Goal: Transaction & Acquisition: Purchase product/service

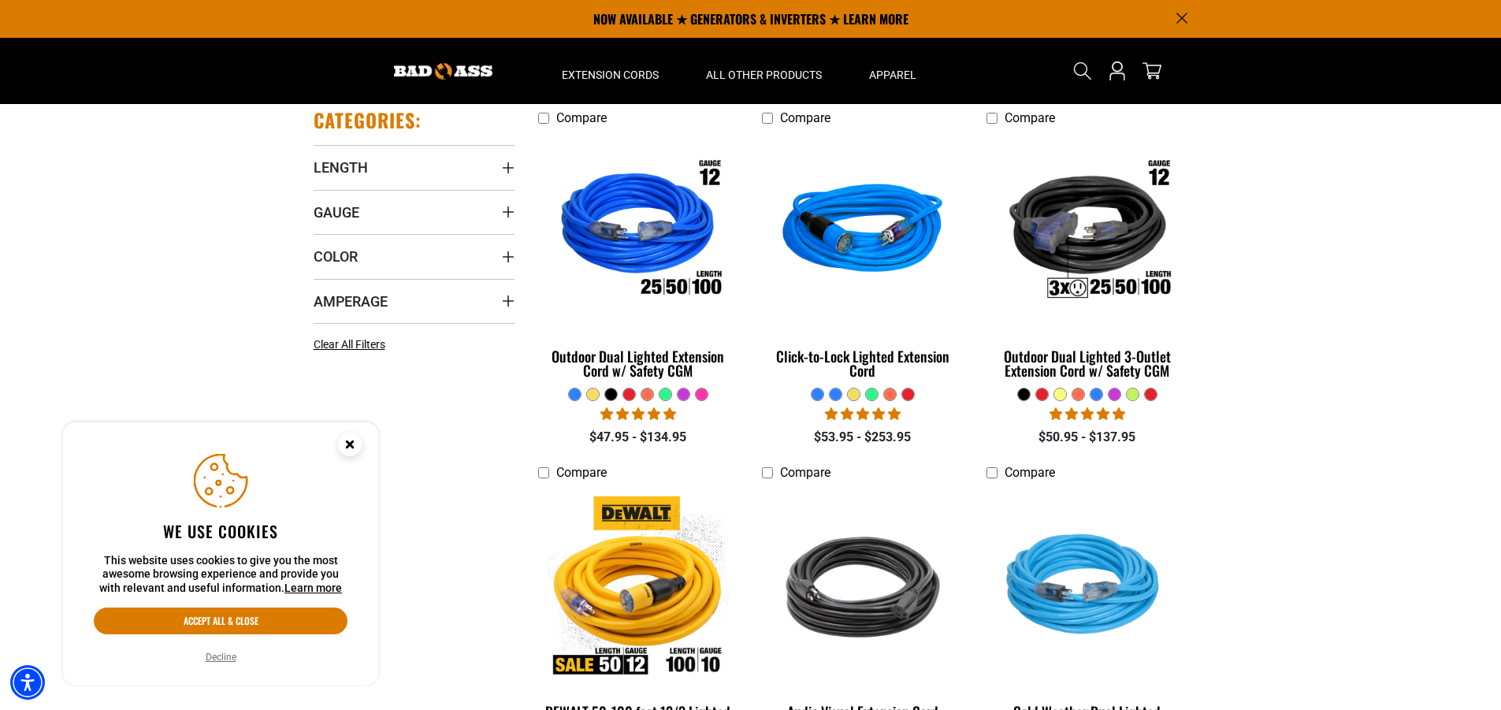
scroll to position [236, 0]
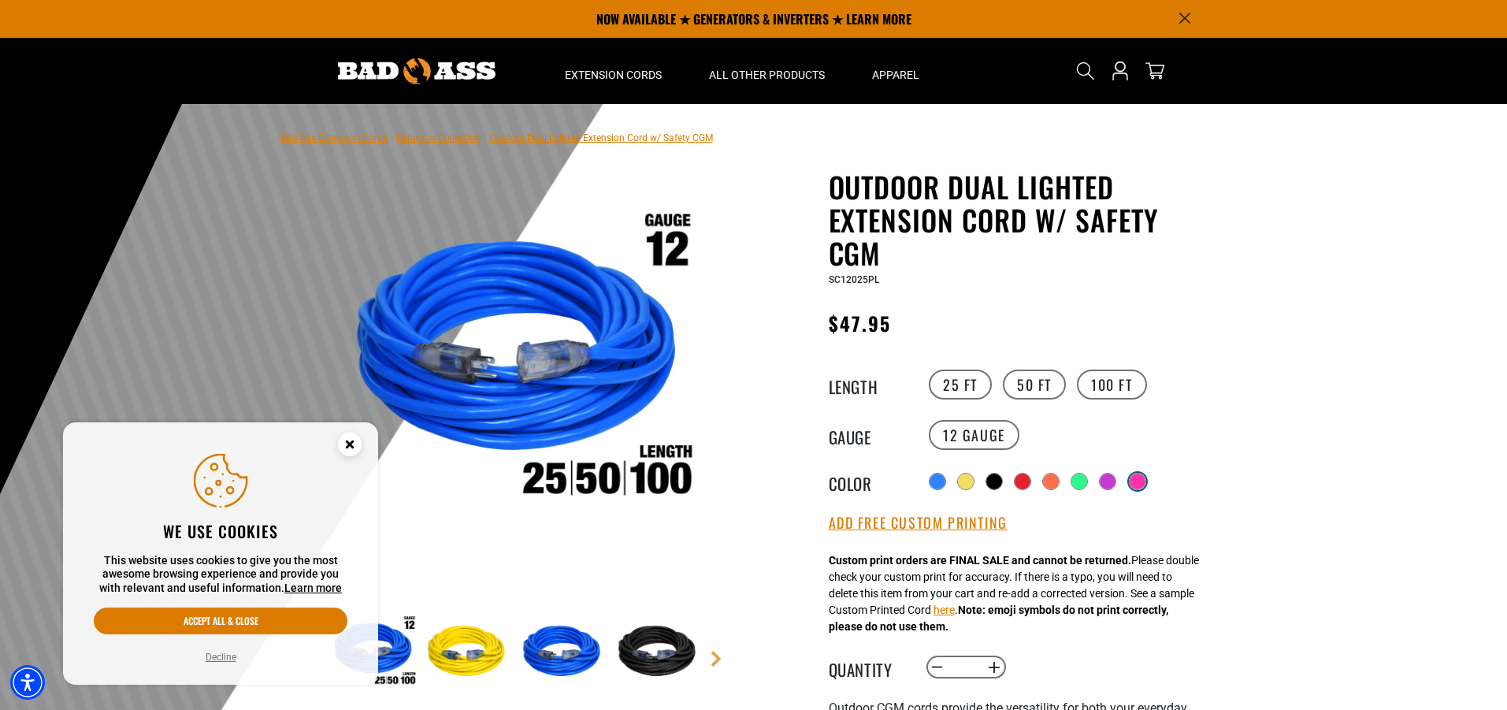
click at [1144, 477] on div at bounding box center [1138, 482] width 16 height 16
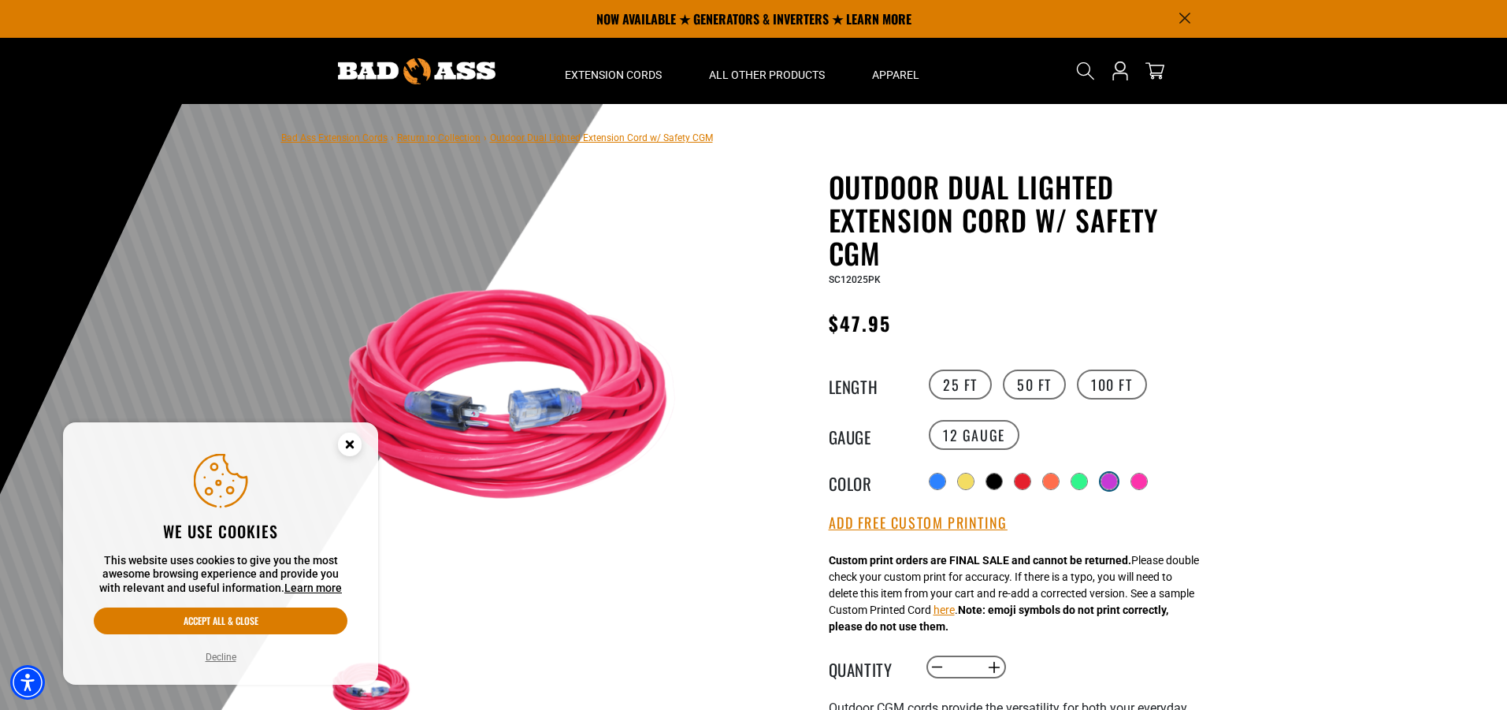
click at [1117, 476] on div at bounding box center [1110, 482] width 16 height 16
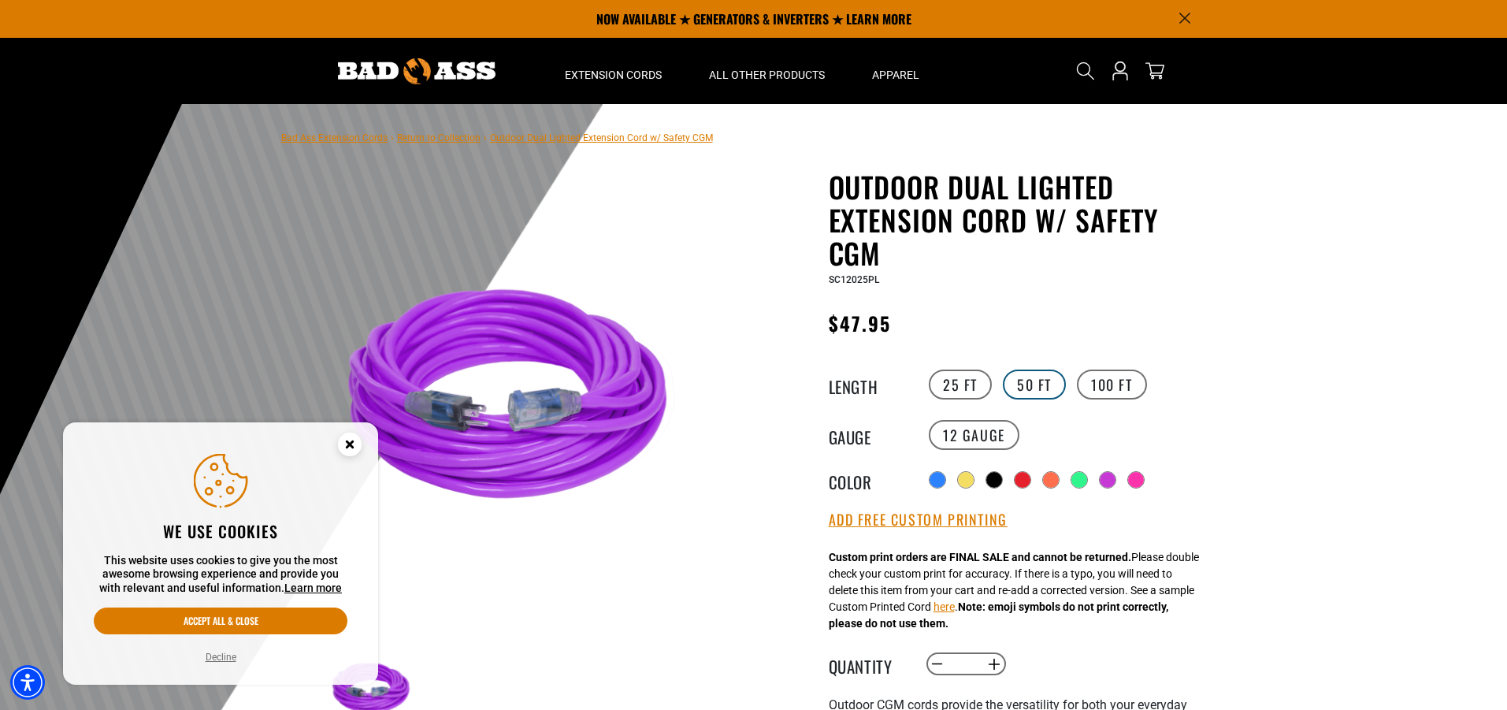
click at [1046, 392] on label "50 FT" at bounding box center [1034, 385] width 63 height 30
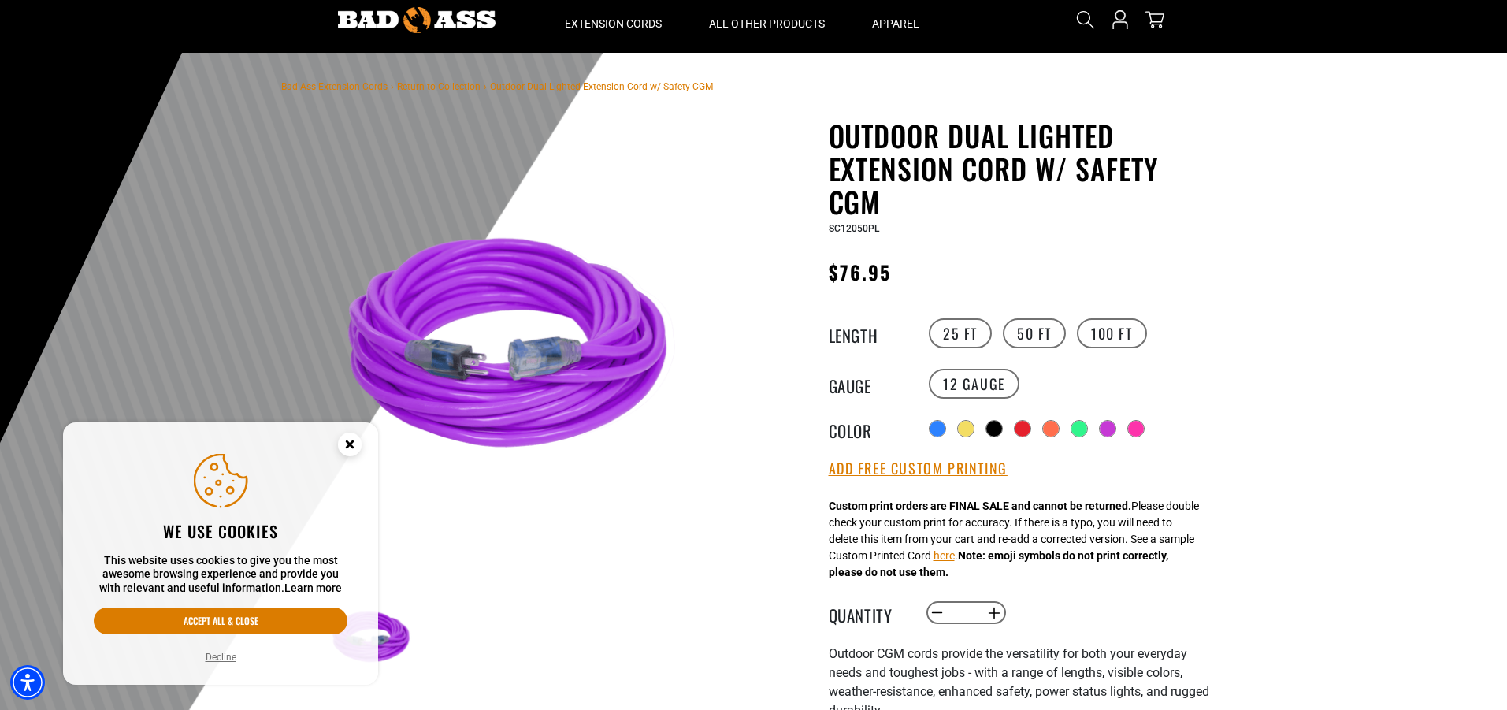
scroll to position [79, 0]
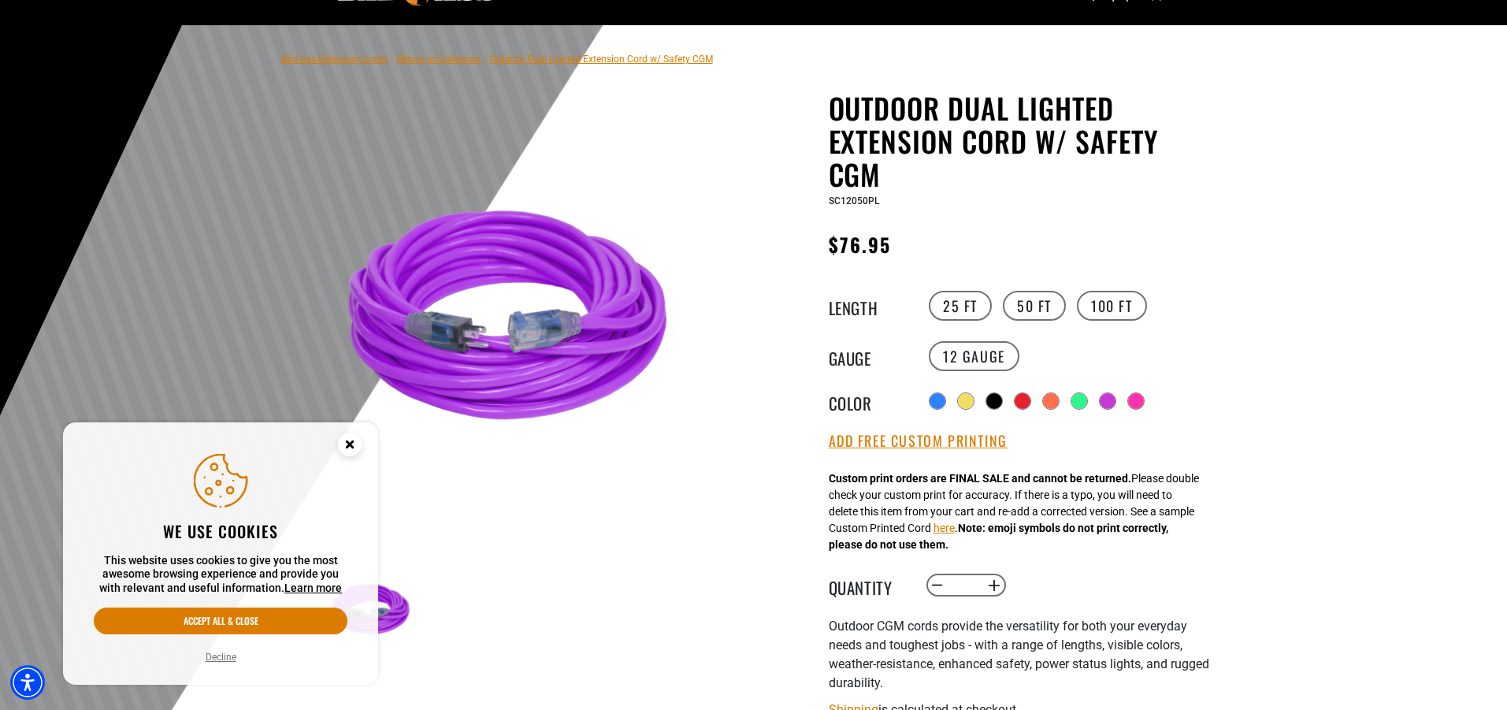
click at [344, 444] on circle "Close this option" at bounding box center [350, 445] width 24 height 24
